Goal: Information Seeking & Learning: Learn about a topic

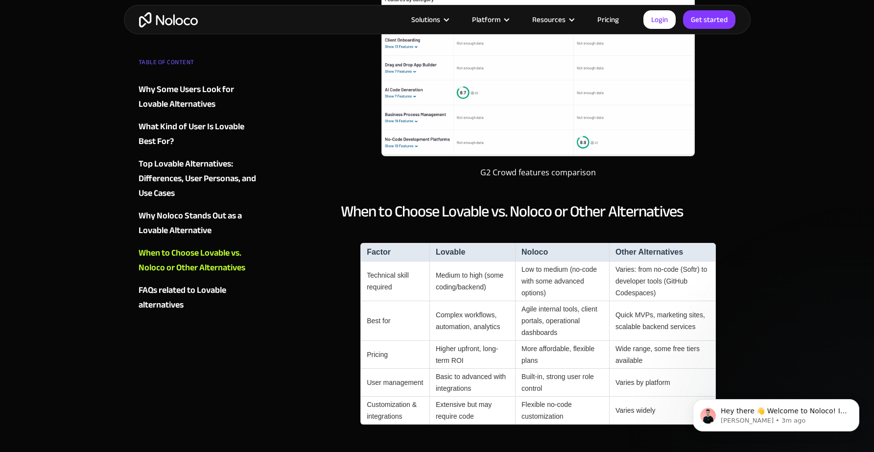
click at [195, 171] on div "Top Lovable Alternatives: Differences, User Personas, and Use Cases‍" at bounding box center [198, 179] width 118 height 44
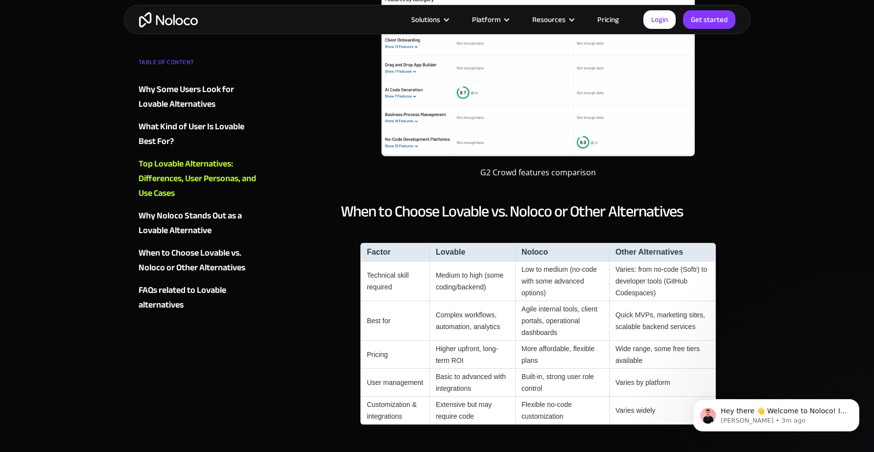
scroll to position [924, 0]
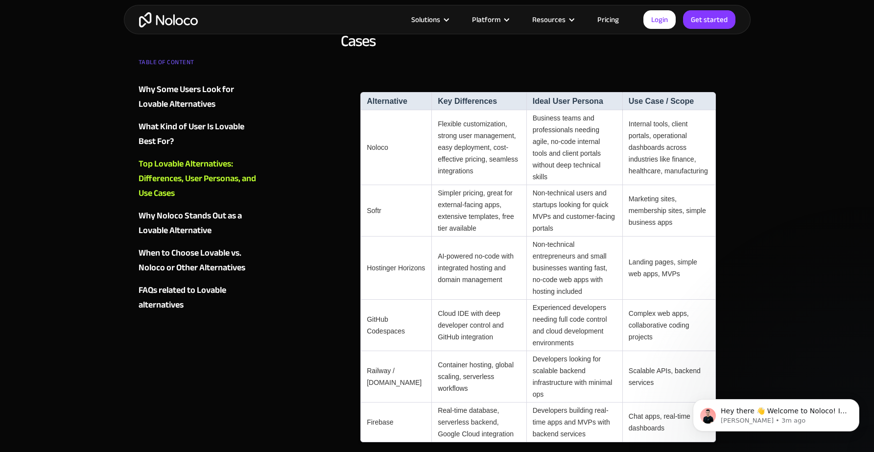
scroll to position [2091, 0]
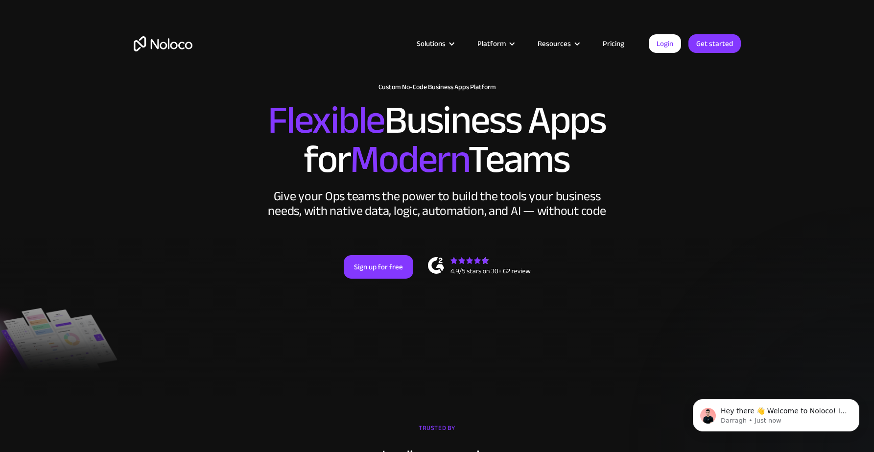
click at [610, 56] on div "Solutions Use Cases Business Types Project Management Keep track of customers, …" at bounding box center [437, 53] width 627 height 58
click at [612, 48] on link "Pricing" at bounding box center [613, 43] width 46 height 13
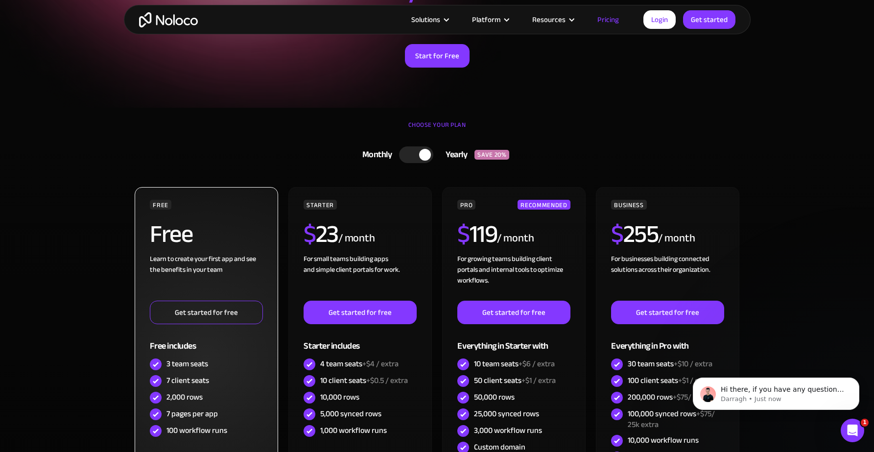
click at [209, 311] on link "Get started for free" at bounding box center [206, 312] width 113 height 23
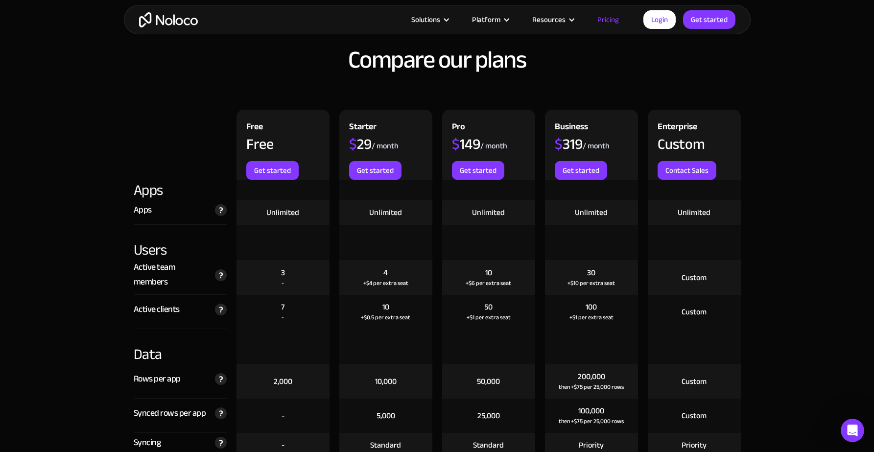
scroll to position [1007, 0]
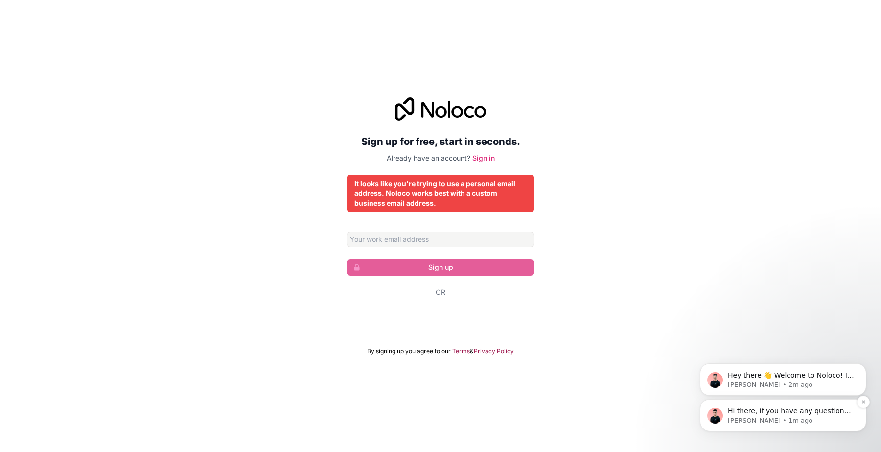
click at [726, 407] on div "Hi there, if you have any questions about our pricing, just let us know! Darrag…" at bounding box center [783, 415] width 152 height 20
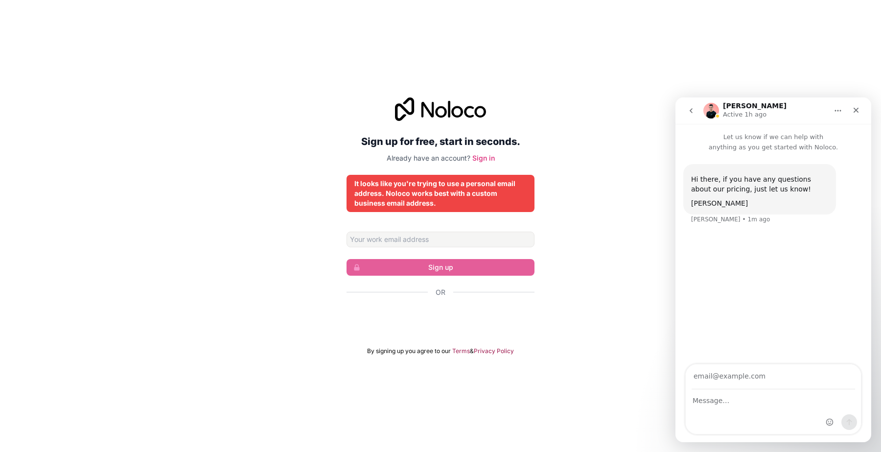
click at [746, 379] on input "Your email" at bounding box center [773, 376] width 163 height 25
type input "i want to use my personal email"
click at [823, 416] on div "Intercom messenger" at bounding box center [841, 399] width 39 height 70
click at [813, 413] on div "Intercom messenger" at bounding box center [773, 412] width 175 height 44
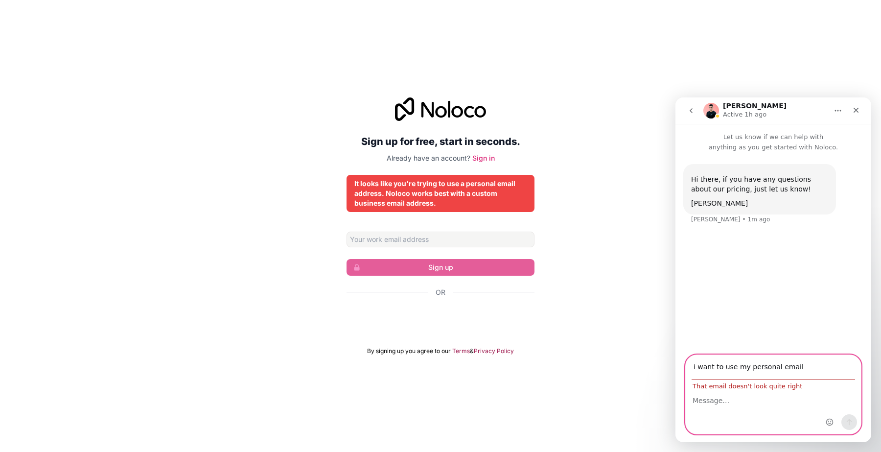
click at [790, 404] on textarea "Message…" at bounding box center [773, 398] width 175 height 17
drag, startPoint x: 806, startPoint y: 365, endPoint x: 672, endPoint y: 365, distance: 134.6
click html "Darragh Active 1h ago Let us know if we can help with anything as you get start…"
click at [700, 404] on textarea "Message…" at bounding box center [773, 398] width 175 height 17
paste textarea "i want to use my personal email"
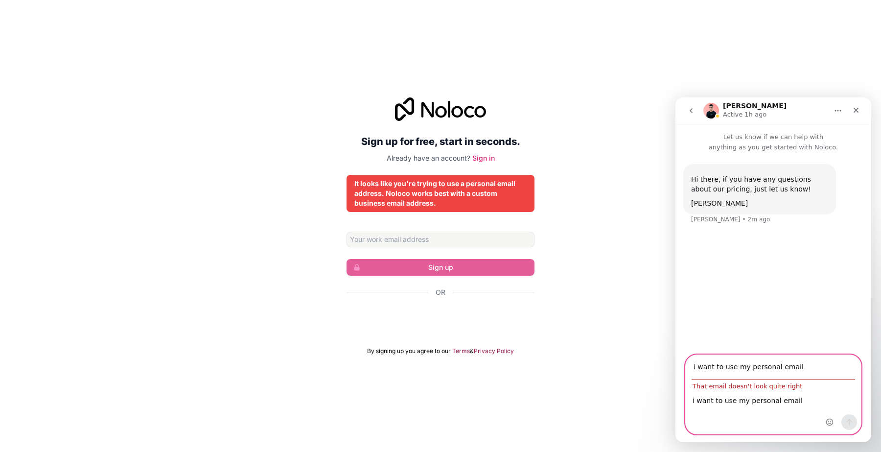
type textarea "i want to use my personal email"
drag, startPoint x: 798, startPoint y: 365, endPoint x: 634, endPoint y: 361, distance: 164.0
click html "Darragh Active 1h ago Let us know if we can help with anything as you get start…"
click at [859, 118] on div "Close" at bounding box center [856, 110] width 18 height 18
